Goal: Information Seeking & Learning: Check status

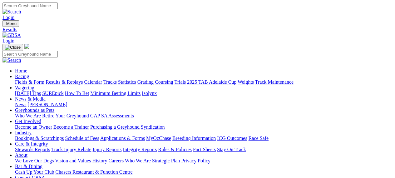
click at [71, 79] on link "Results & Replays" at bounding box center [64, 81] width 37 height 5
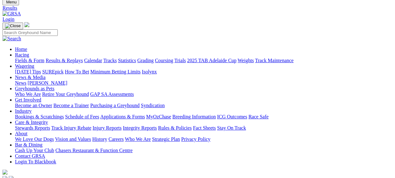
scroll to position [31, 0]
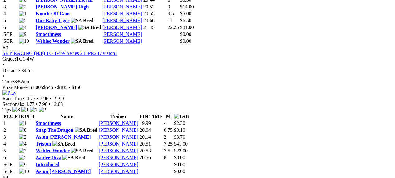
scroll to position [531, 0]
